Goal: Navigation & Orientation: Find specific page/section

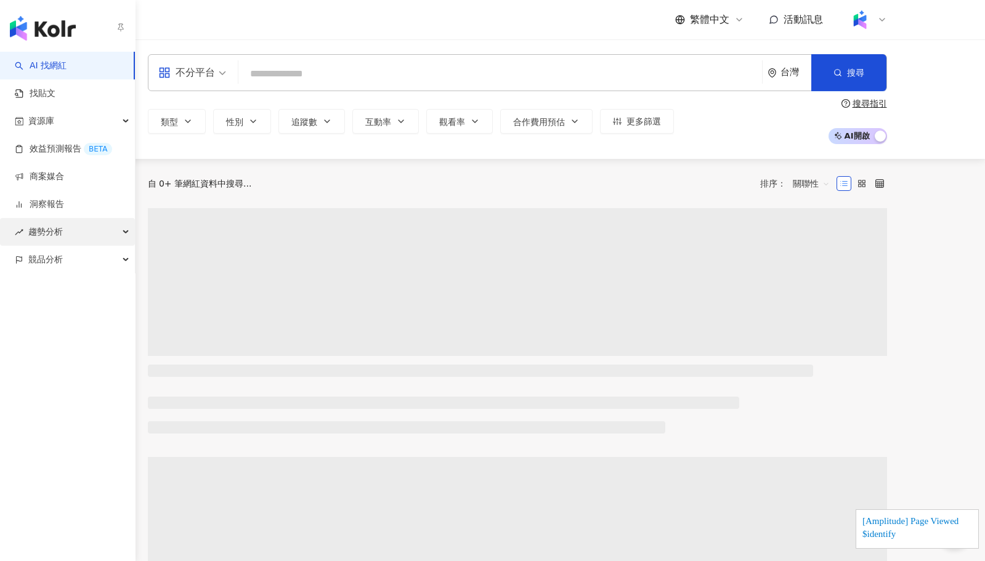
click at [44, 225] on span "趨勢分析" at bounding box center [45, 232] width 34 height 28
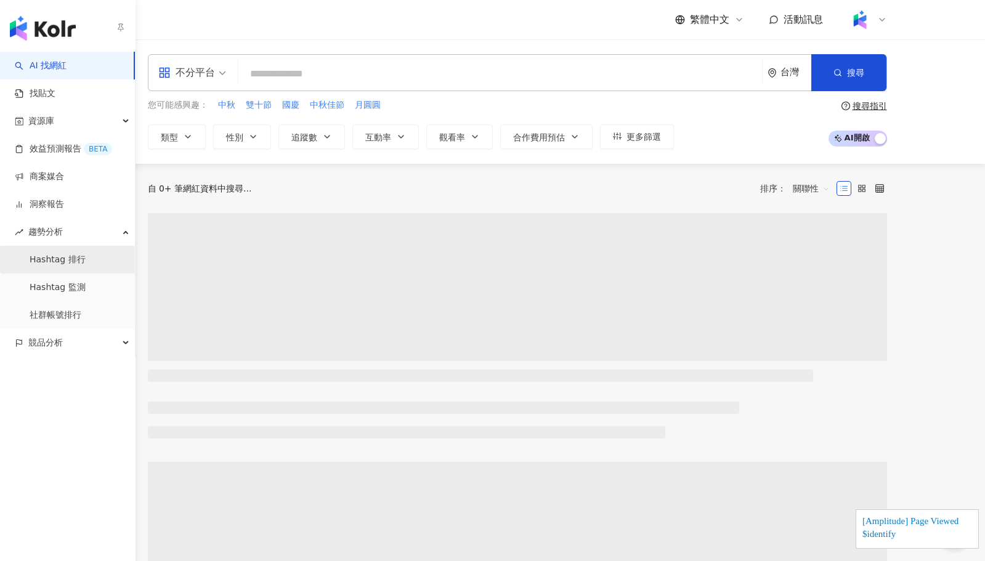
click at [44, 254] on link "Hashtag 排行" at bounding box center [58, 260] width 56 height 12
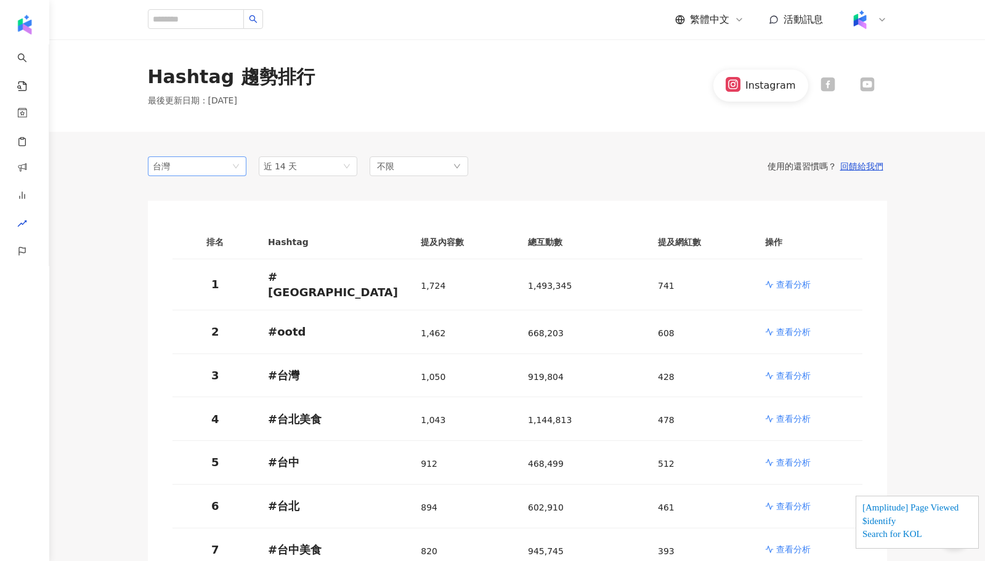
click at [169, 172] on div "台灣" at bounding box center [173, 166] width 40 height 18
click at [411, 171] on div "不限" at bounding box center [418, 166] width 99 height 20
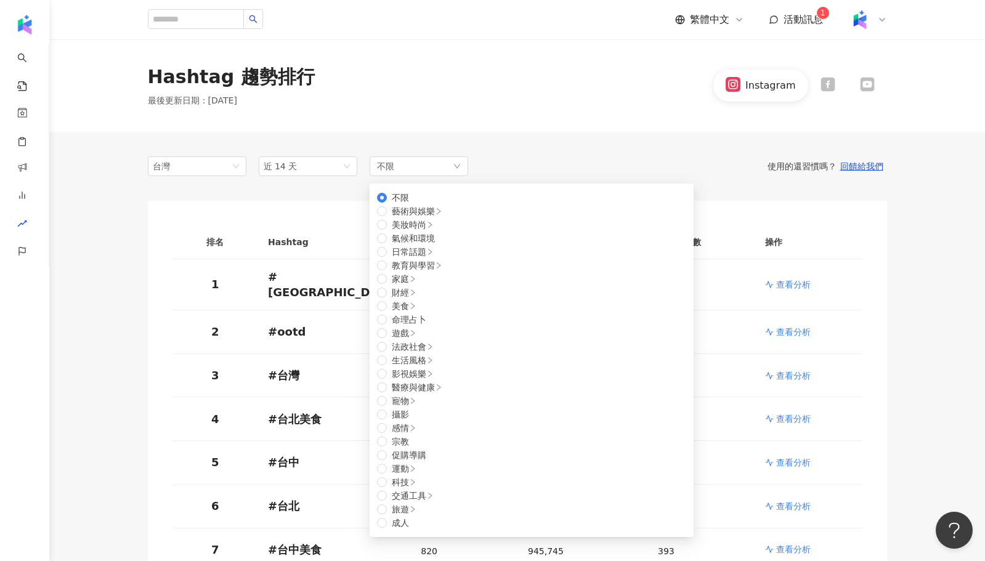
click at [544, 163] on div "使用的還習慣嗎？ 回饋給我們" at bounding box center [677, 166] width 419 height 11
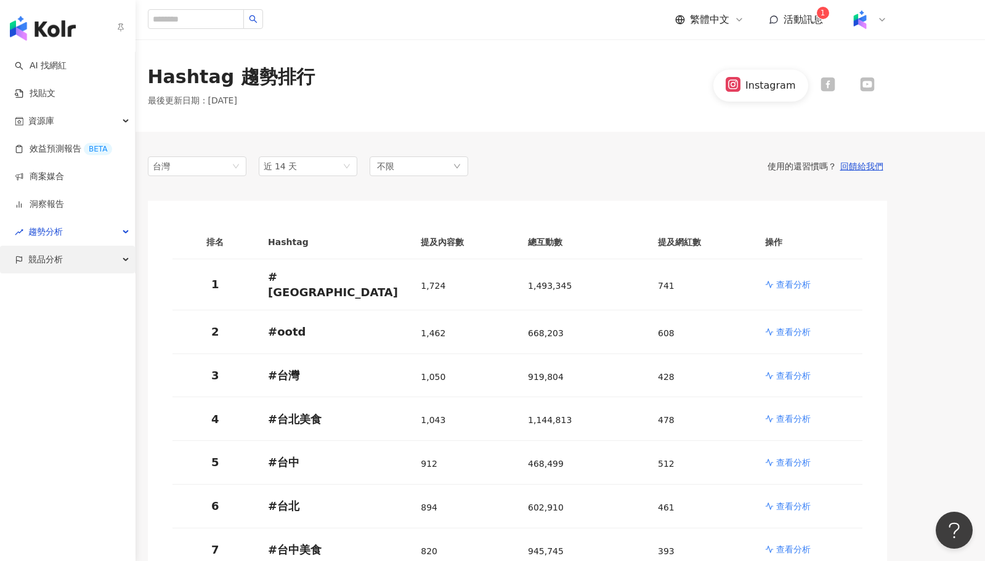
click at [61, 254] on span "競品分析" at bounding box center [45, 260] width 34 height 28
click at [54, 294] on link "品牌帳號分析" at bounding box center [56, 287] width 52 height 12
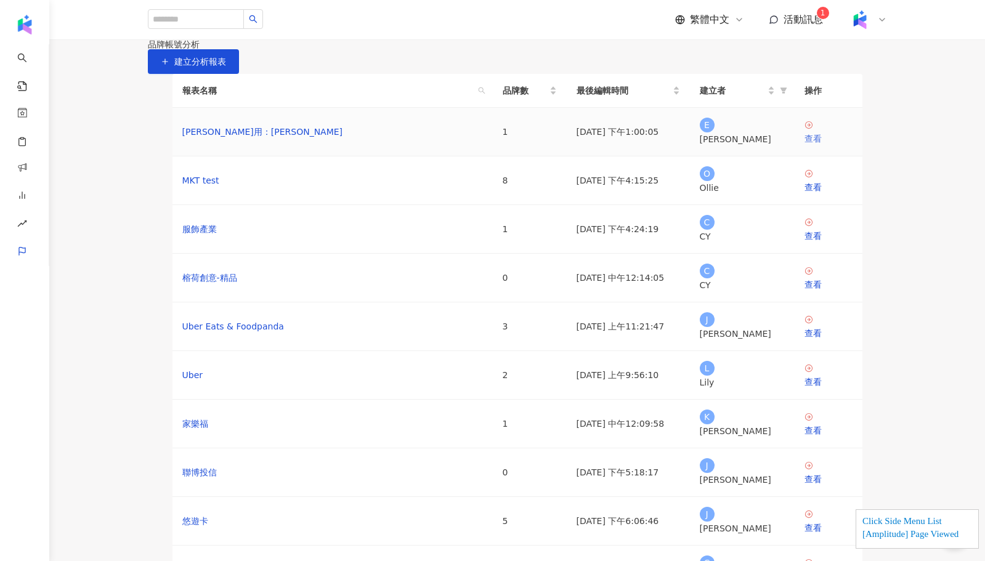
click at [816, 145] on div "查看" at bounding box center [828, 139] width 48 height 14
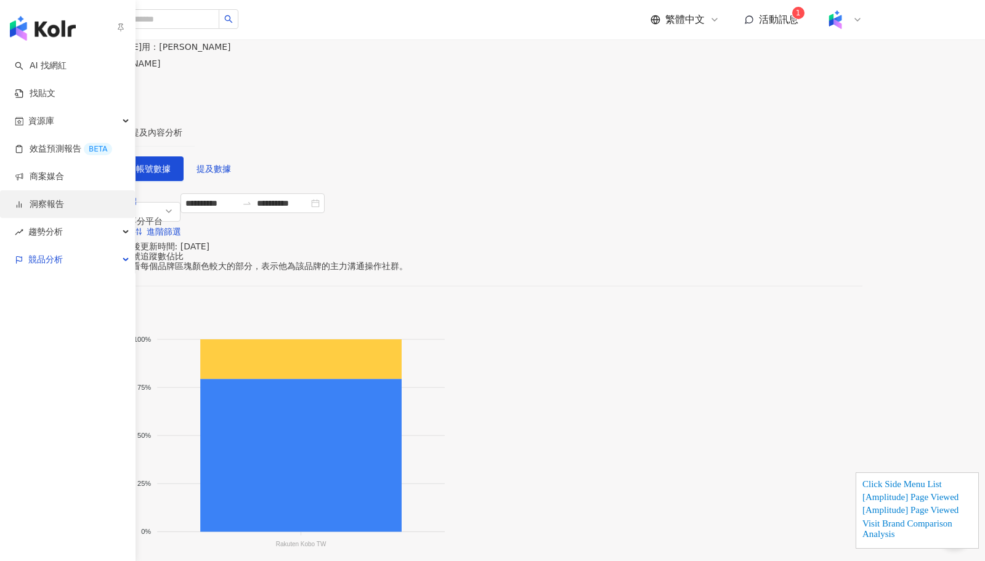
click at [63, 198] on link "洞察報告" at bounding box center [39, 204] width 49 height 12
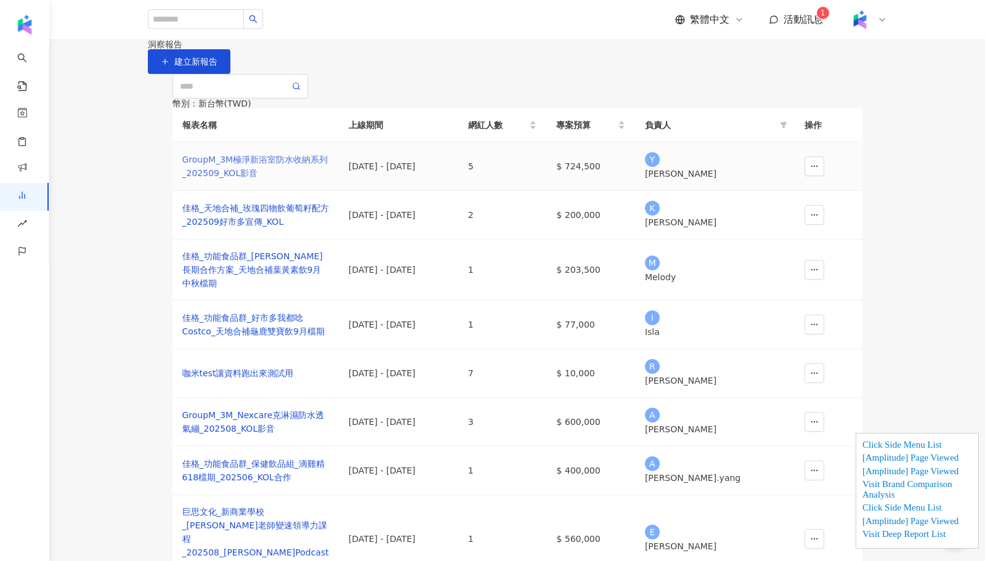
click at [241, 180] on div "GroupM_3M極淨新浴室防水收納系列_202509_KOL影音" at bounding box center [255, 166] width 147 height 27
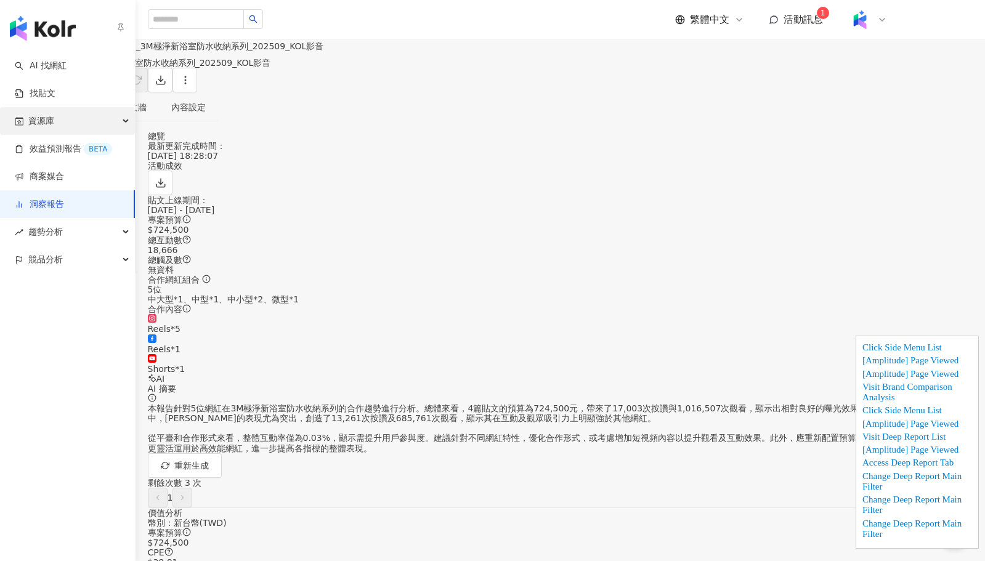
click at [63, 126] on div "資源庫" at bounding box center [67, 121] width 135 height 28
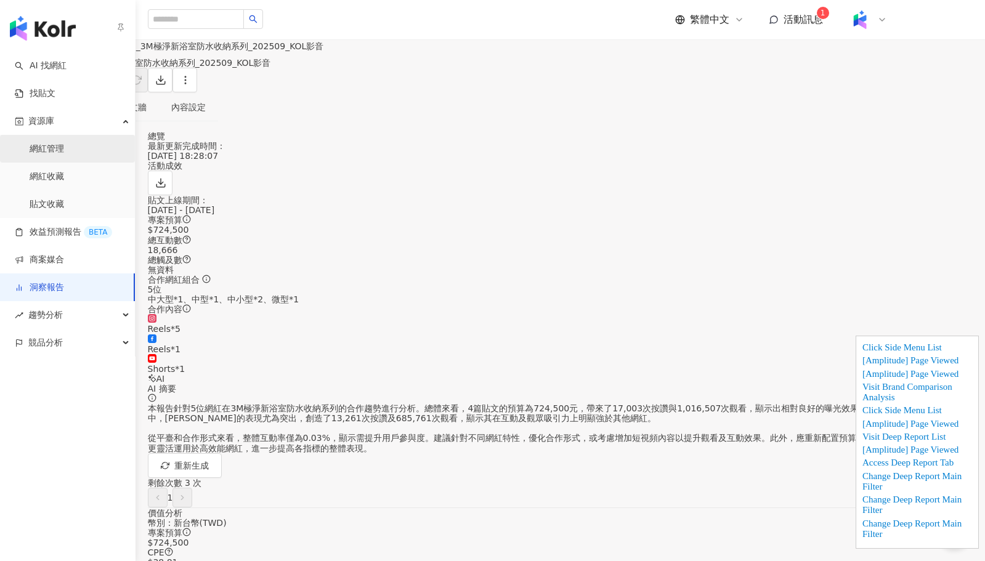
click at [63, 148] on link "網紅管理" at bounding box center [47, 149] width 34 height 12
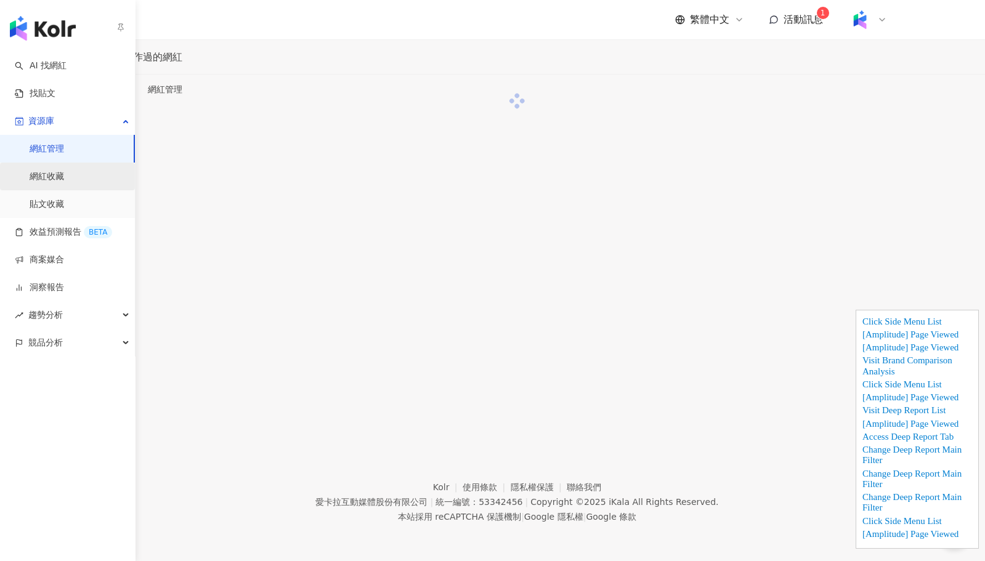
click at [62, 171] on link "網紅收藏" at bounding box center [47, 177] width 34 height 12
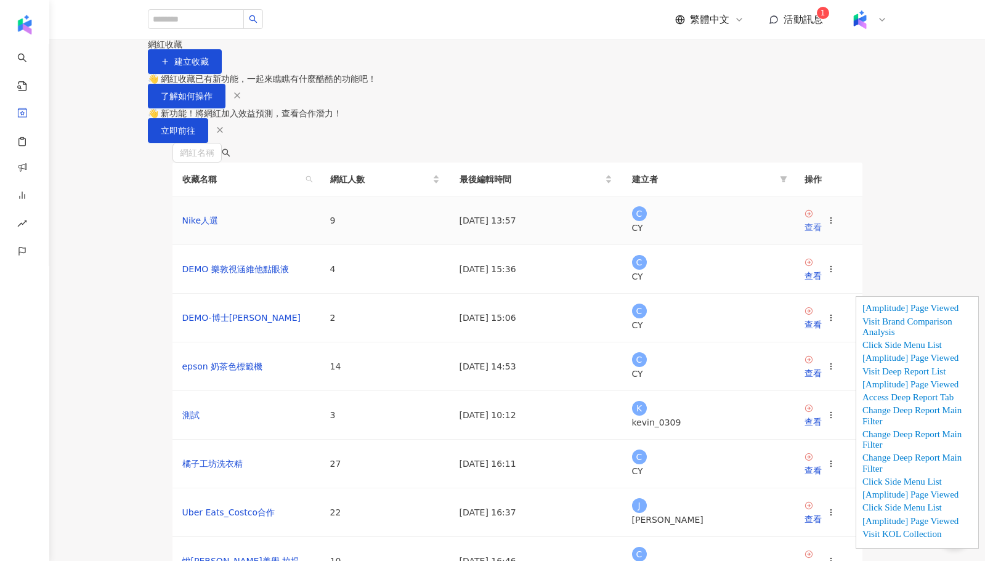
click at [808, 217] on icon at bounding box center [807, 213] width 7 height 7
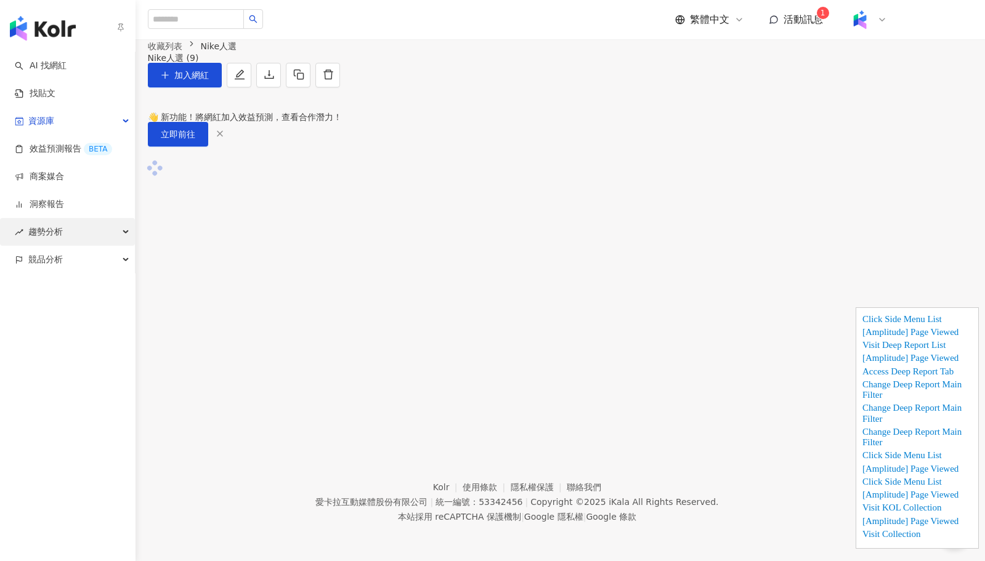
click at [79, 233] on div "趨勢分析" at bounding box center [67, 232] width 135 height 28
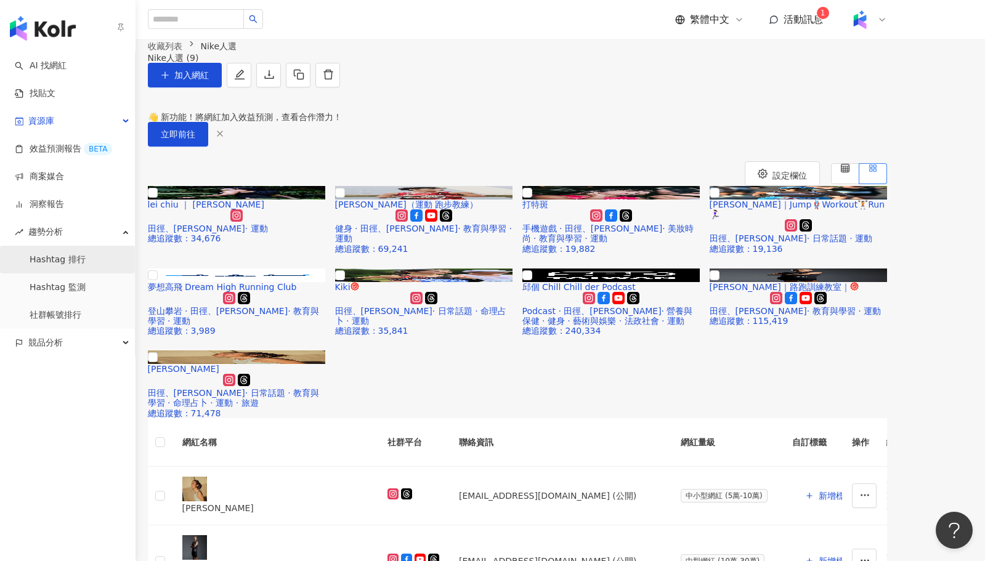
click at [78, 254] on link "Hashtag 排行" at bounding box center [58, 260] width 56 height 12
